Goal: Transaction & Acquisition: Purchase product/service

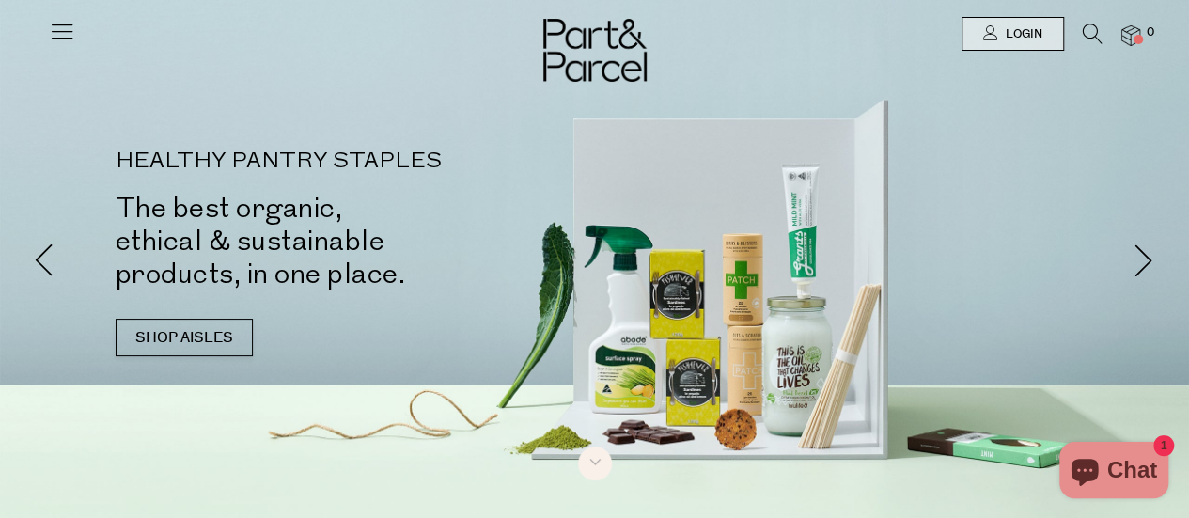
click at [1090, 39] on icon at bounding box center [1092, 33] width 20 height 21
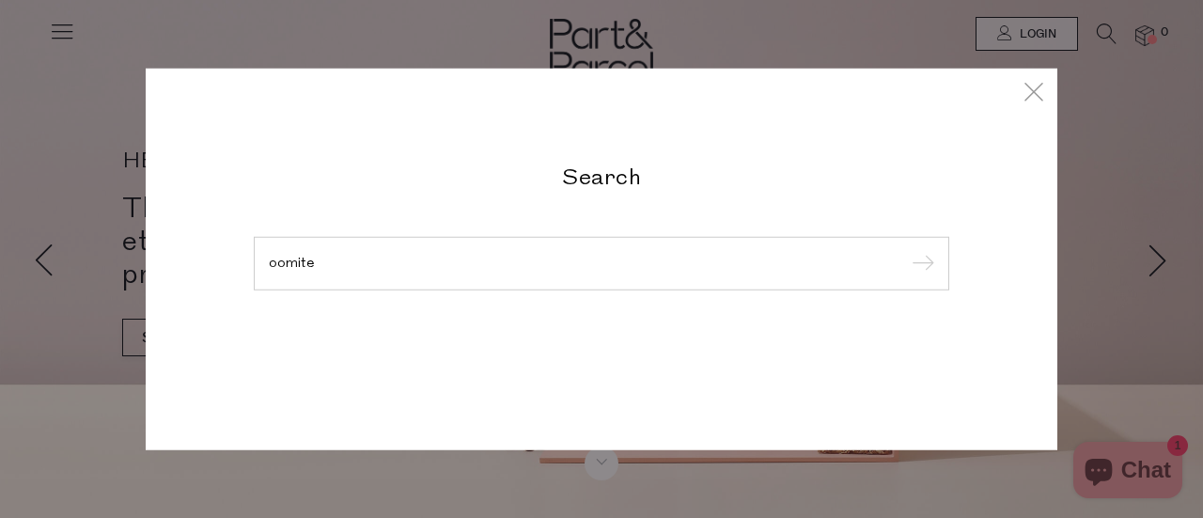
type input "oomite"
click at [906, 250] on input "submit" at bounding box center [920, 264] width 28 height 28
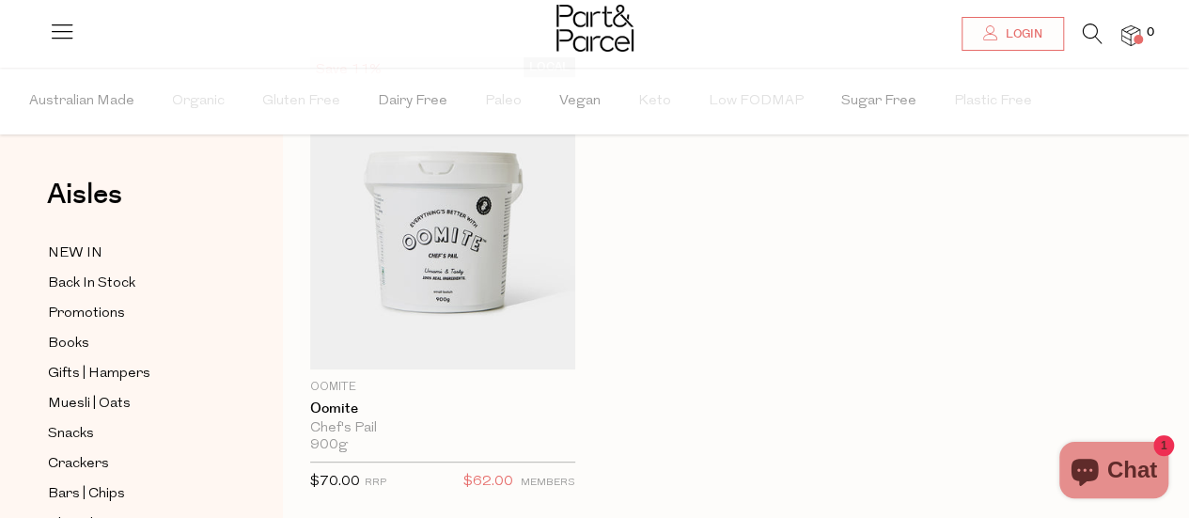
scroll to position [150, 0]
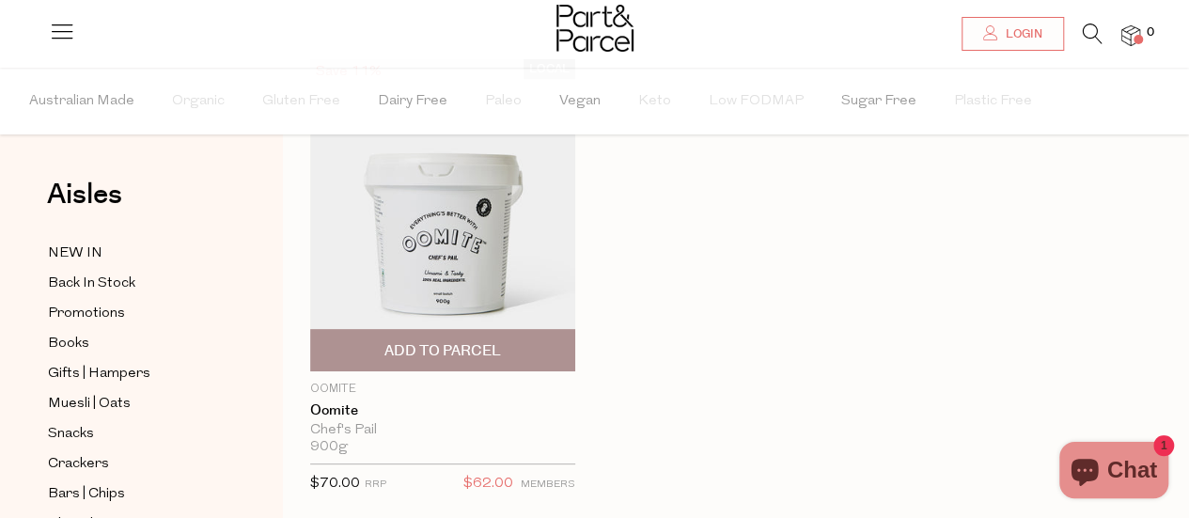
click at [502, 284] on img at bounding box center [442, 215] width 265 height 312
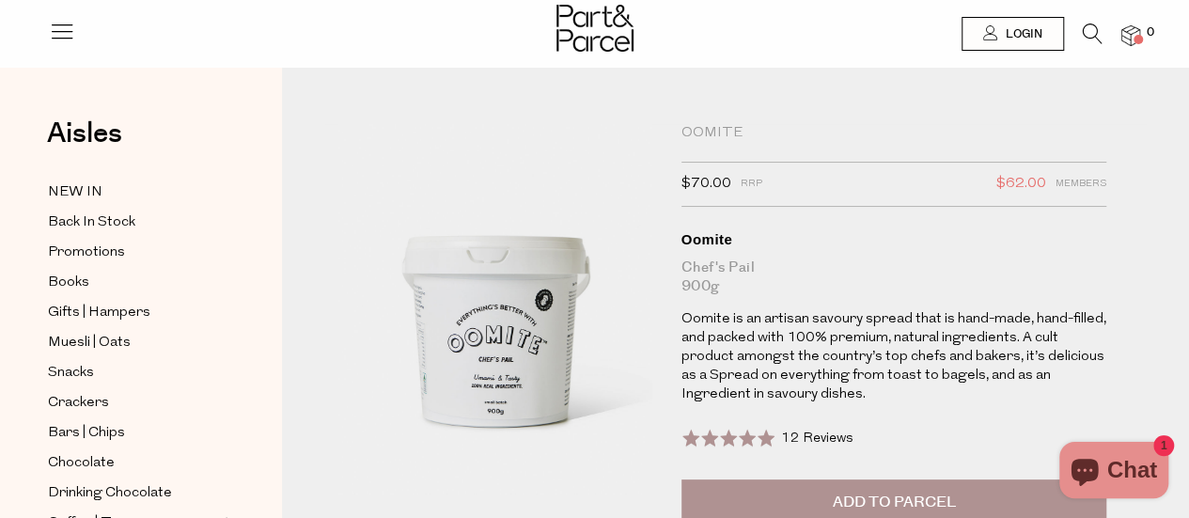
click at [1000, 511] on button "Add to Parcel" at bounding box center [894, 502] width 426 height 47
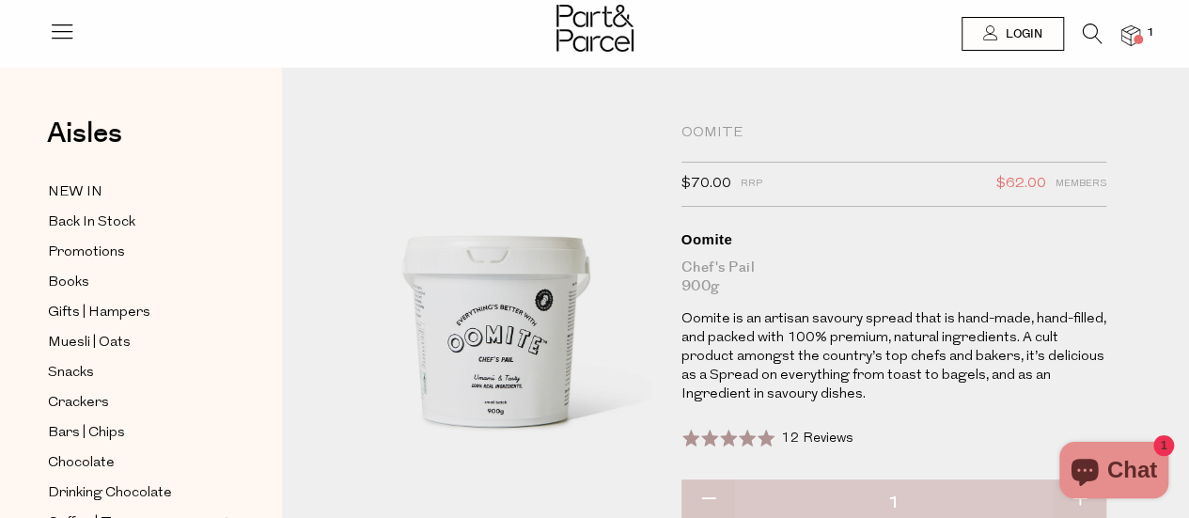
click at [1090, 31] on icon at bounding box center [1092, 33] width 20 height 21
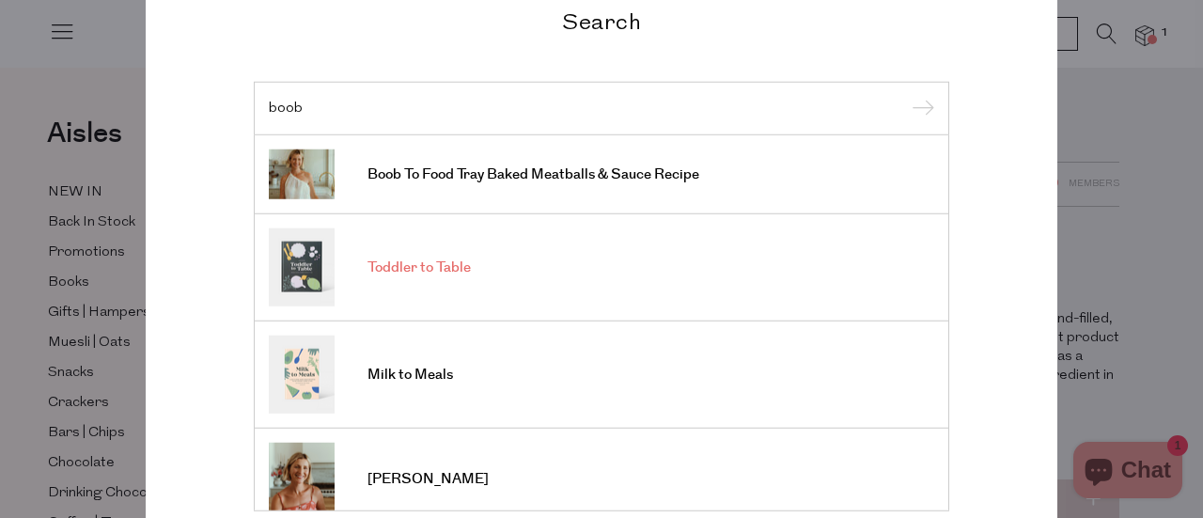
type input "boob"
click at [445, 264] on span "Toddler to Table" at bounding box center [418, 267] width 103 height 19
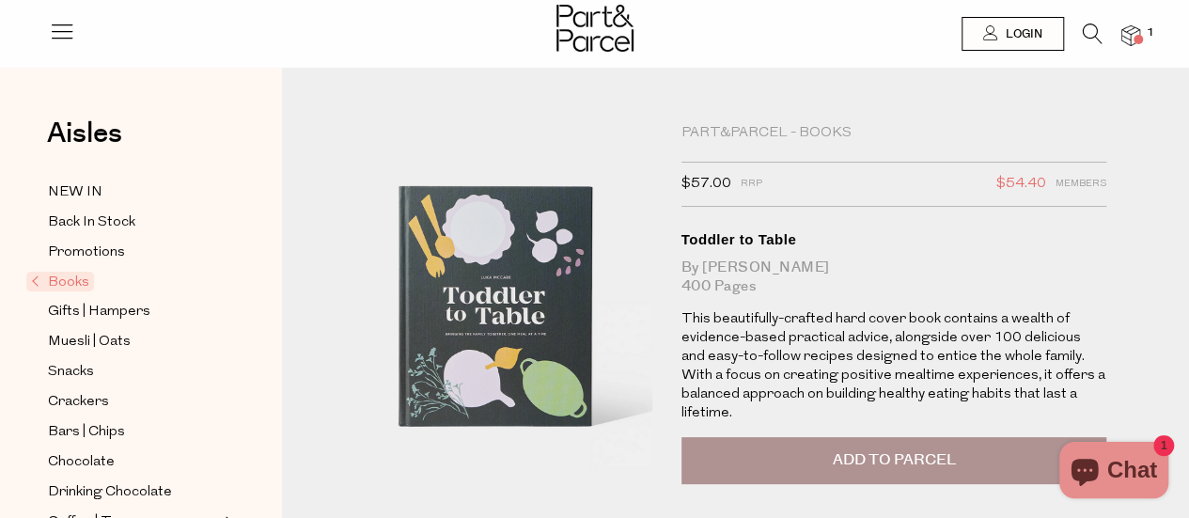
click at [887, 470] on span "Add to Parcel" at bounding box center [893, 460] width 123 height 22
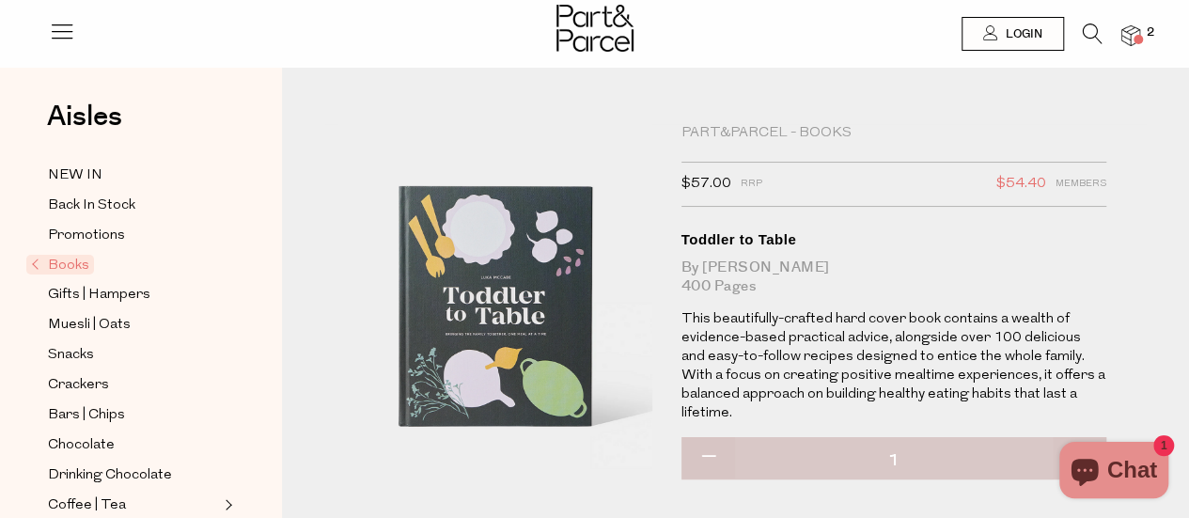
scroll to position [13, 0]
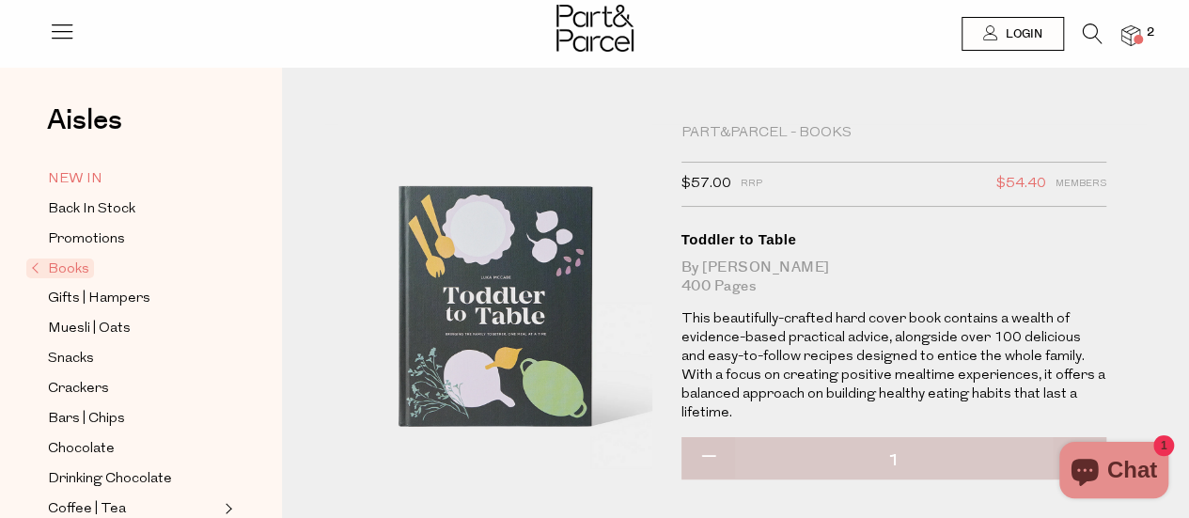
click at [93, 174] on span "NEW IN" at bounding box center [75, 179] width 54 height 23
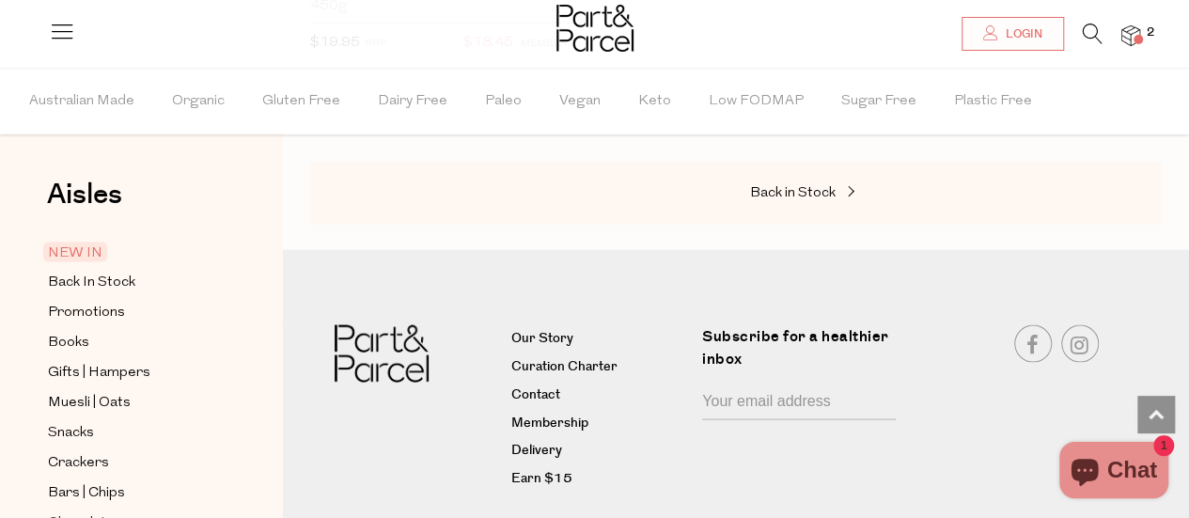
scroll to position [5400, 0]
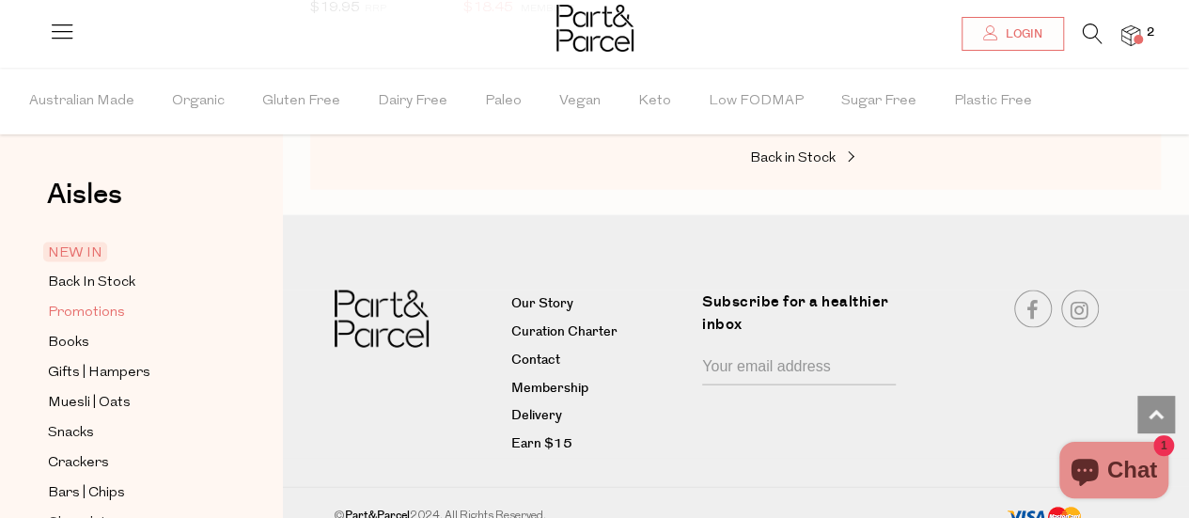
click at [113, 308] on span "Promotions" at bounding box center [86, 313] width 77 height 23
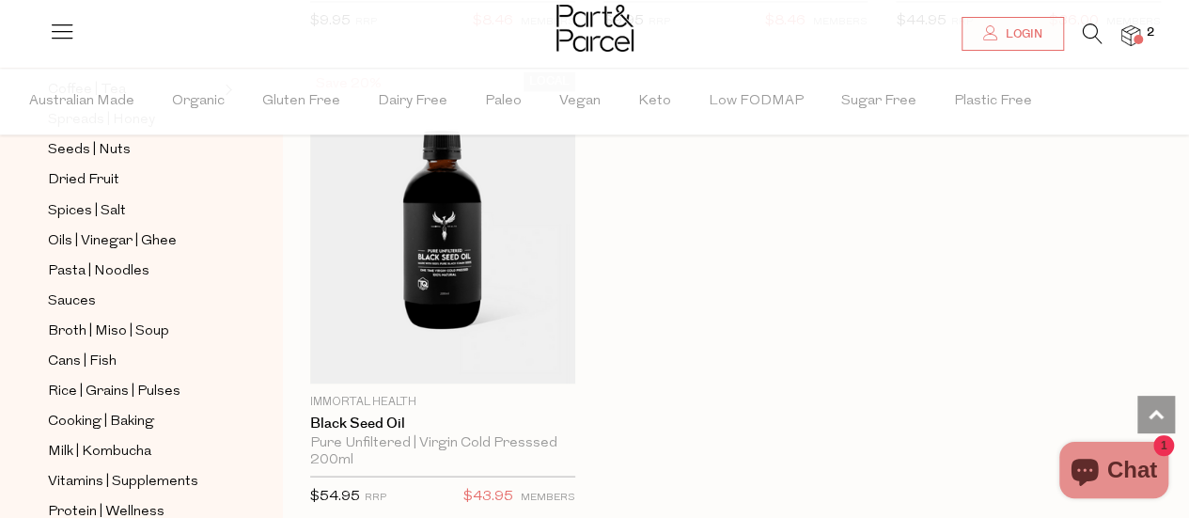
scroll to position [521, 0]
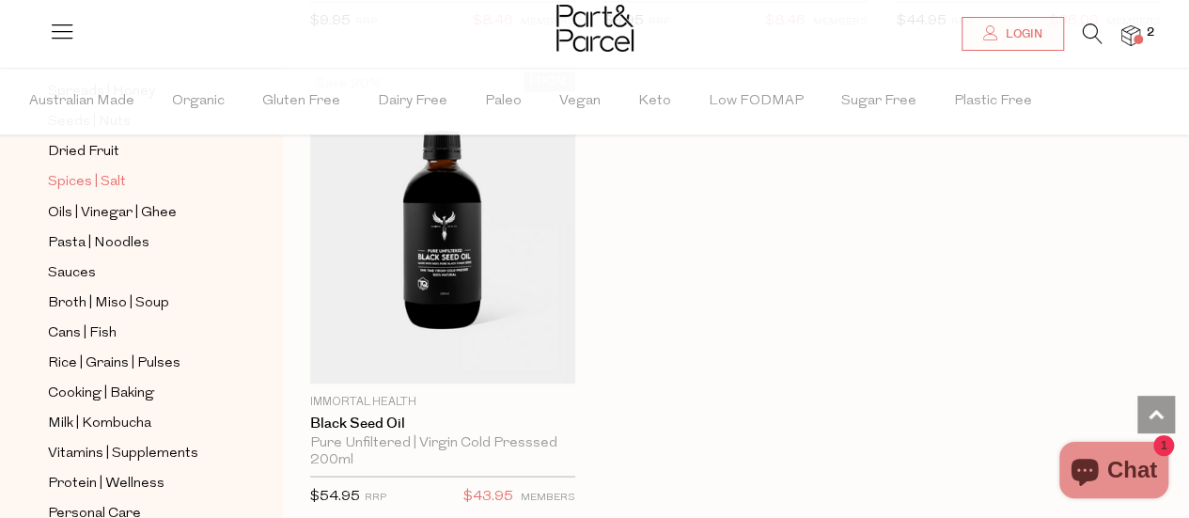
click at [115, 171] on span "Spices | Salt" at bounding box center [87, 182] width 78 height 23
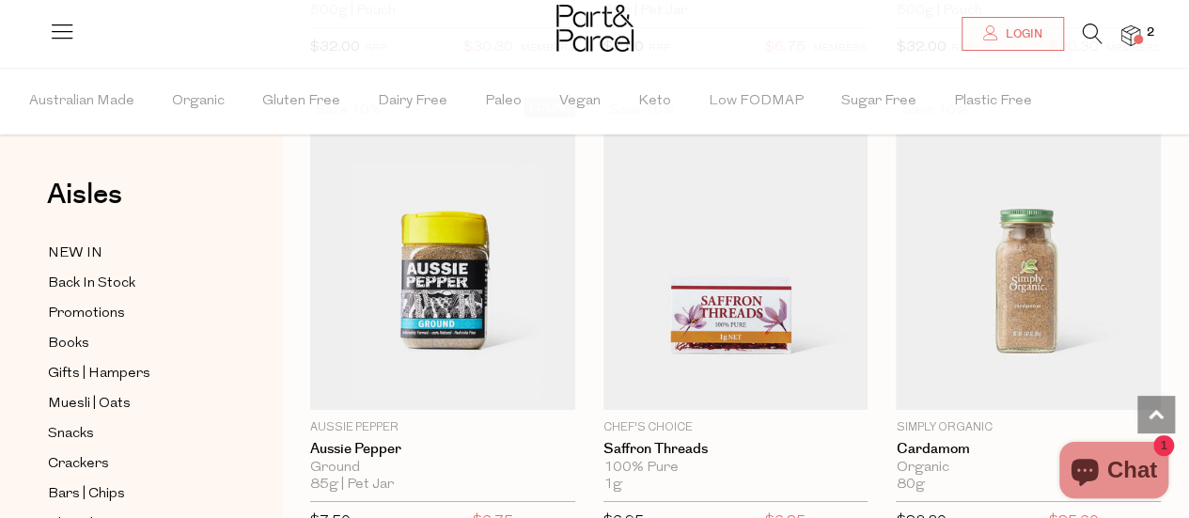
scroll to position [3044, 0]
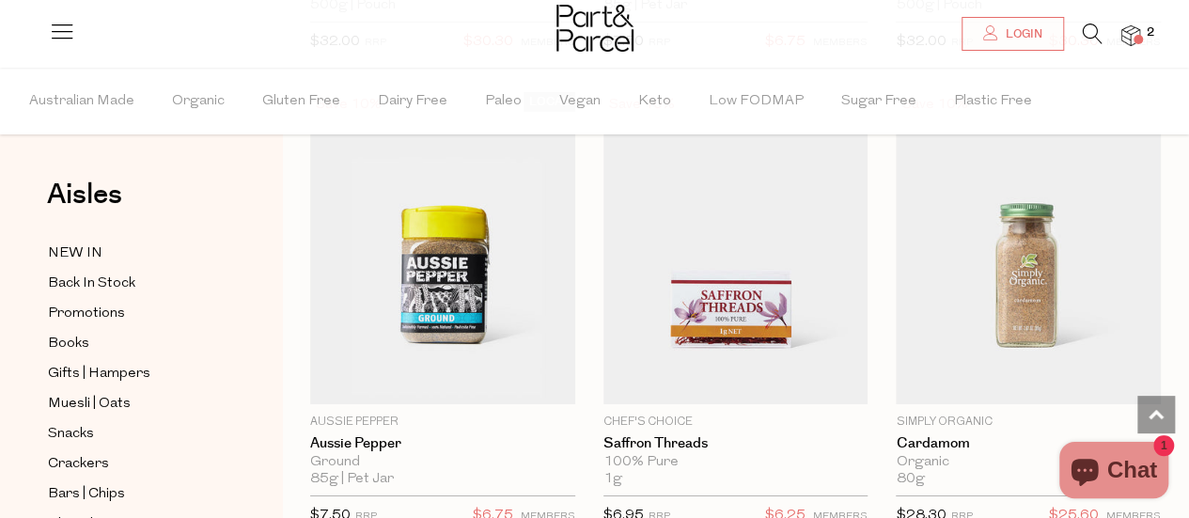
click at [1097, 38] on icon at bounding box center [1092, 33] width 20 height 21
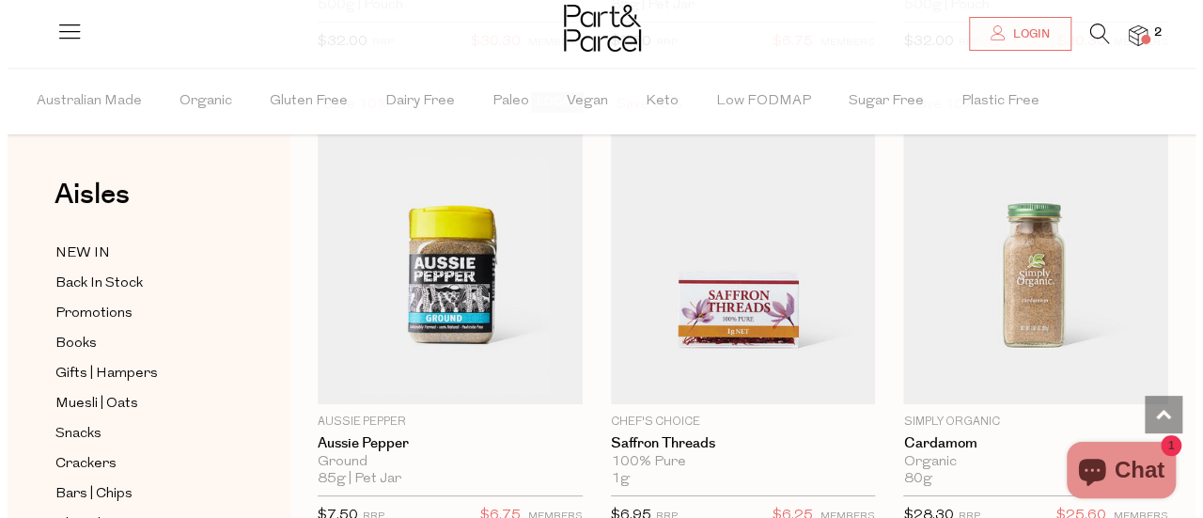
scroll to position [3078, 0]
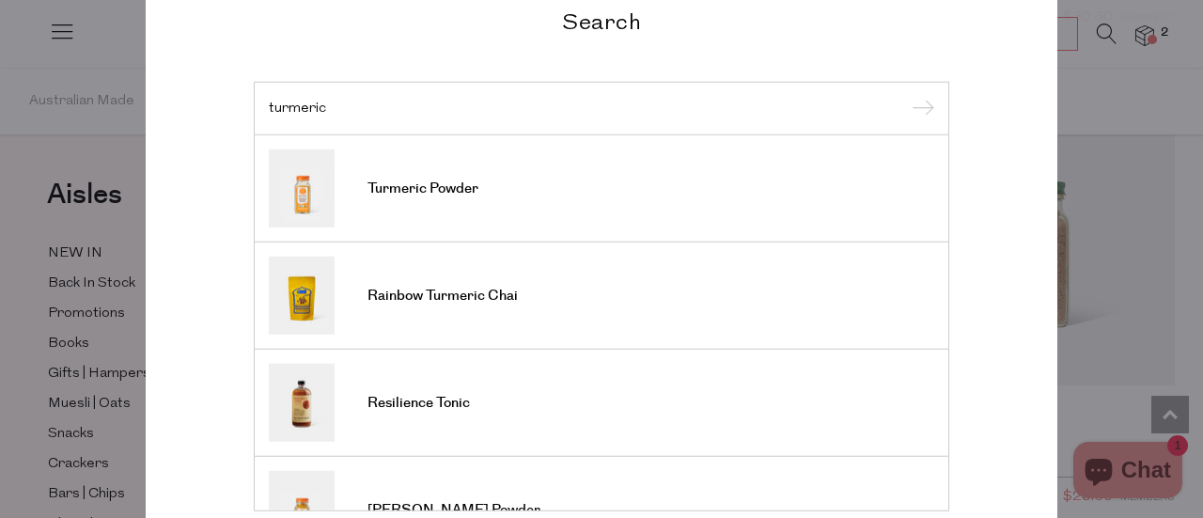
type input "turmeric"
click at [906, 95] on input "submit" at bounding box center [920, 109] width 28 height 28
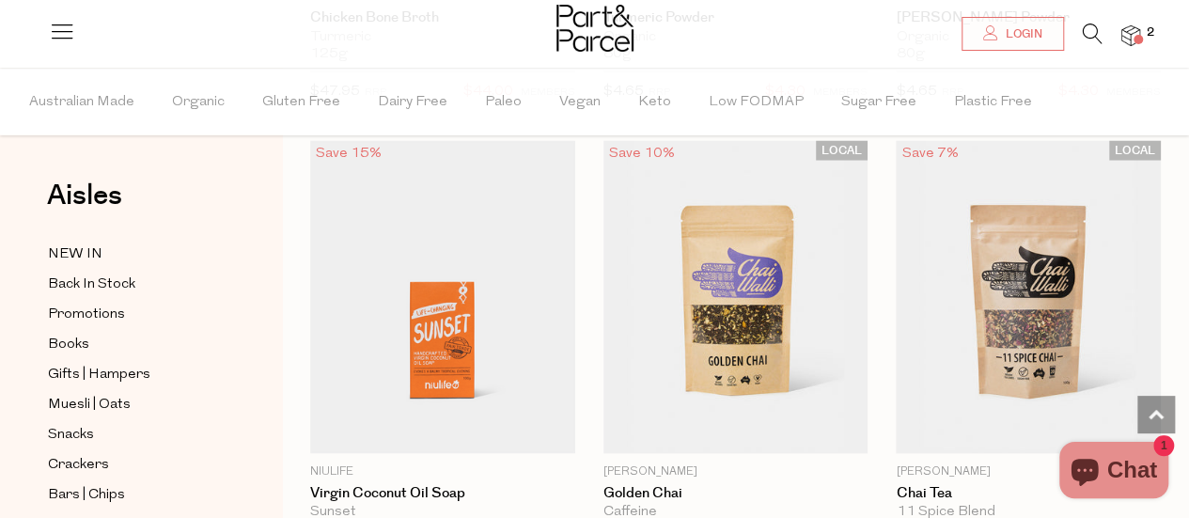
scroll to position [5282, 0]
